Goal: Task Accomplishment & Management: Manage account settings

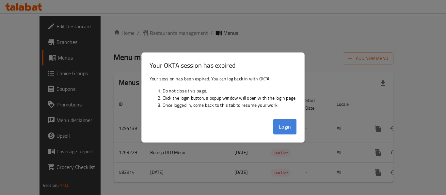
click at [280, 123] on button "Login" at bounding box center [284, 127] width 23 height 16
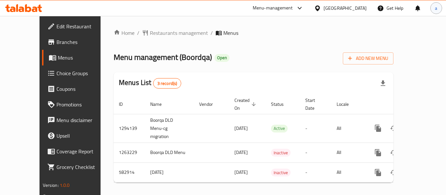
click at [432, 8] on div "a" at bounding box center [436, 8] width 12 height 12
click at [285, 36] on ol "Home / Restaurants management / Menus" at bounding box center [254, 33] width 280 height 8
click at [323, 8] on div at bounding box center [318, 8] width 9 height 7
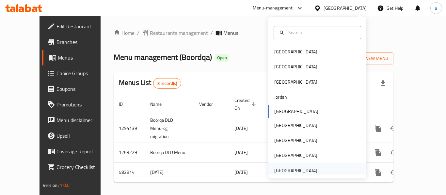
click at [291, 173] on div "[GEOGRAPHIC_DATA]" at bounding box center [295, 170] width 43 height 7
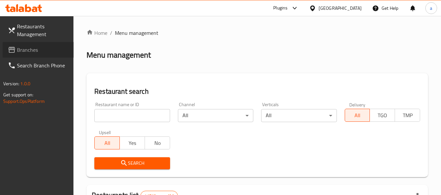
click at [31, 49] on span "Branches" at bounding box center [43, 50] width 52 height 8
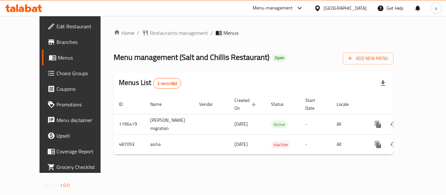
click at [331, 7] on div "United Arab Emirates" at bounding box center [344, 8] width 43 height 7
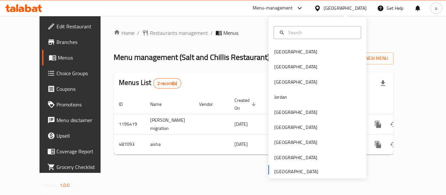
click at [257, 6] on div "Menu-management" at bounding box center [273, 8] width 40 height 8
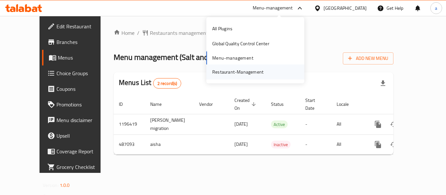
click at [231, 74] on div "Restaurant-Management" at bounding box center [237, 72] width 51 height 7
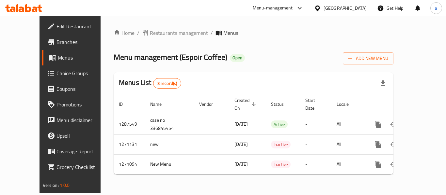
click at [338, 9] on div "United Arab Emirates" at bounding box center [344, 8] width 43 height 7
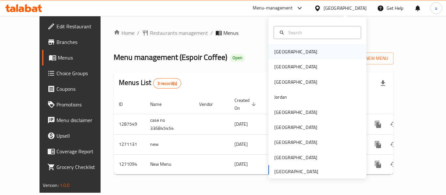
click at [276, 51] on div "Bahrain" at bounding box center [295, 51] width 43 height 7
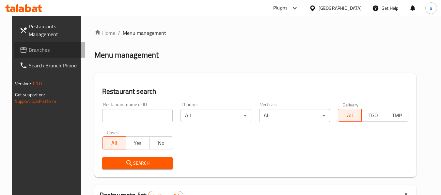
click at [29, 49] on span "Branches" at bounding box center [55, 50] width 52 height 8
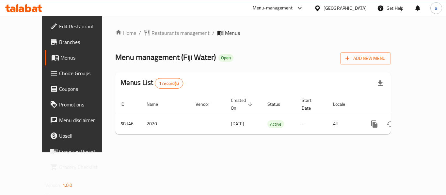
click at [351, 6] on div "[GEOGRAPHIC_DATA]" at bounding box center [344, 8] width 43 height 7
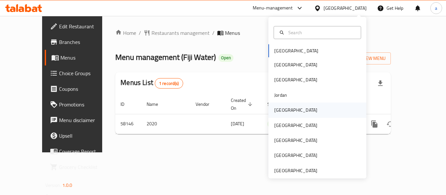
click at [287, 109] on div "[GEOGRAPHIC_DATA]" at bounding box center [296, 110] width 54 height 15
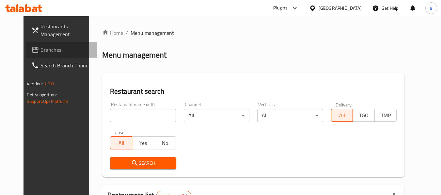
click at [40, 49] on span "Branches" at bounding box center [66, 50] width 52 height 8
